Goal: Transaction & Acquisition: Book appointment/travel/reservation

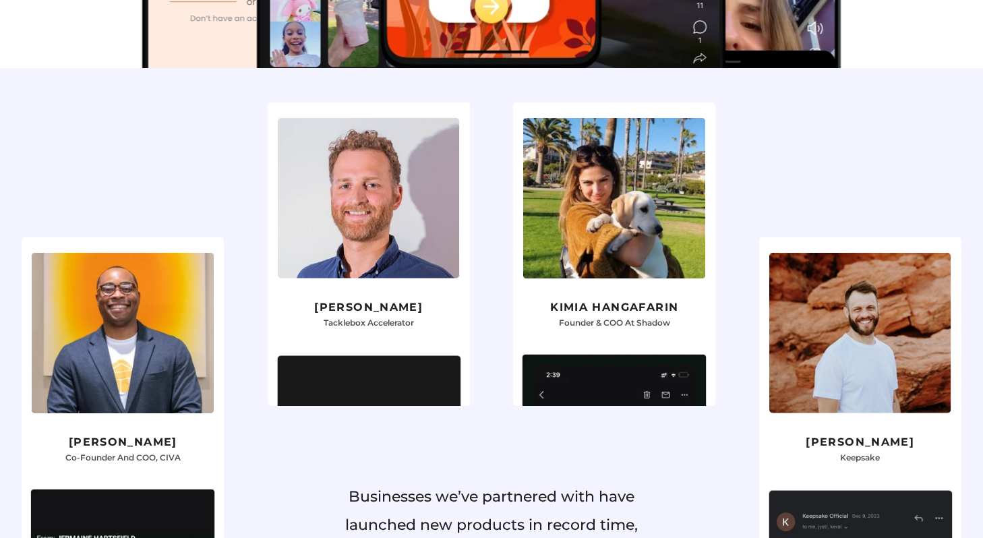
scroll to position [1028, 0]
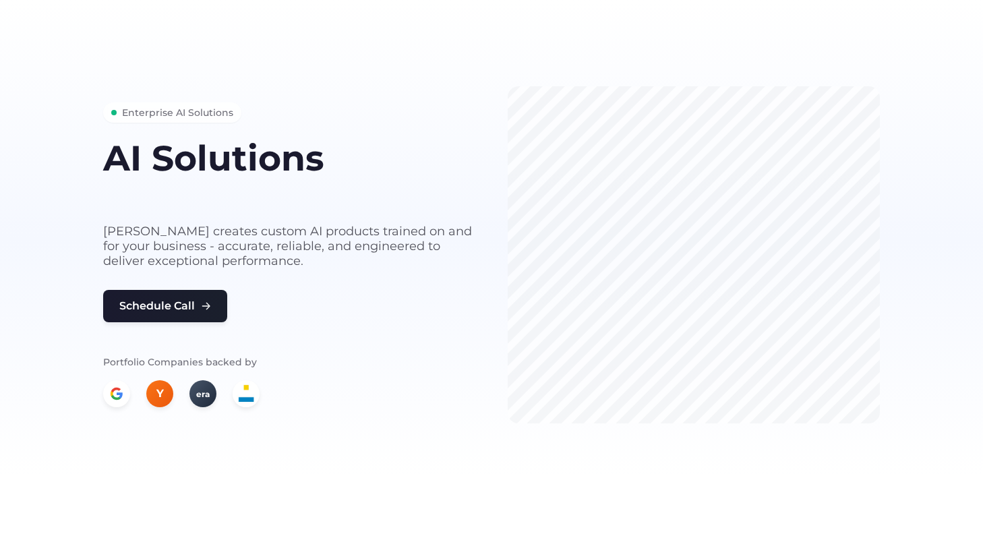
click at [246, 397] on img at bounding box center [246, 393] width 27 height 27
click at [216, 398] on div "Y era" at bounding box center [289, 393] width 372 height 27
click at [167, 397] on div "Y" at bounding box center [159, 393] width 27 height 27
click at [125, 396] on div at bounding box center [116, 393] width 27 height 27
click at [167, 306] on button "Schedule Call" at bounding box center [165, 305] width 124 height 32
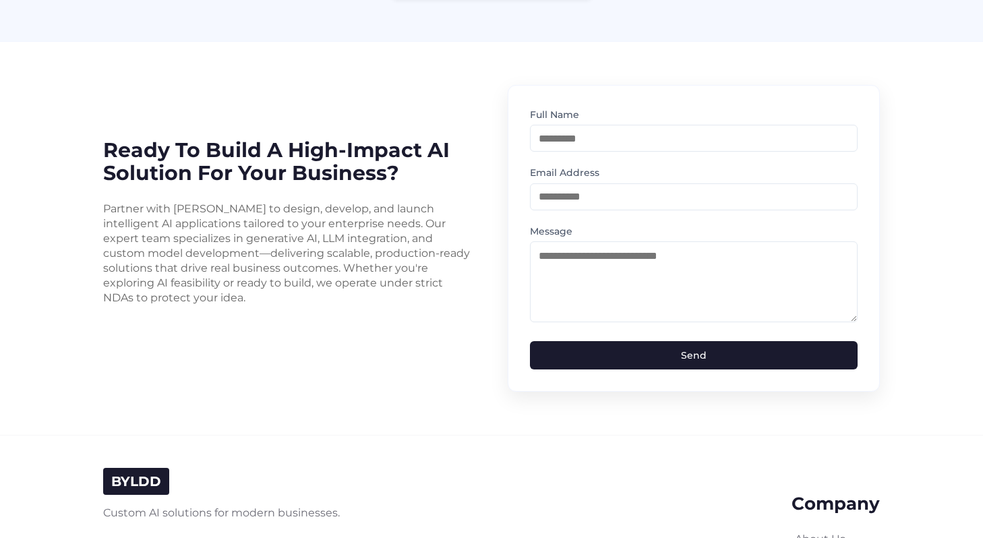
scroll to position [3287, 0]
